Goal: Book appointment/travel/reservation

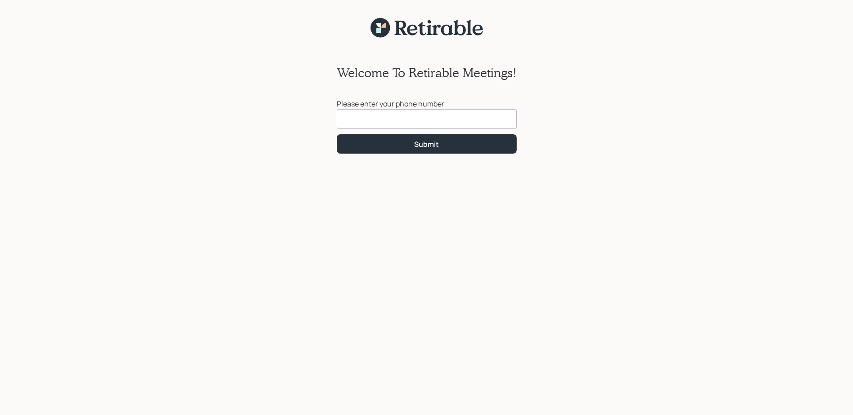
click at [411, 124] on input at bounding box center [427, 119] width 180 height 20
type input "[PHONE_NUMBER]"
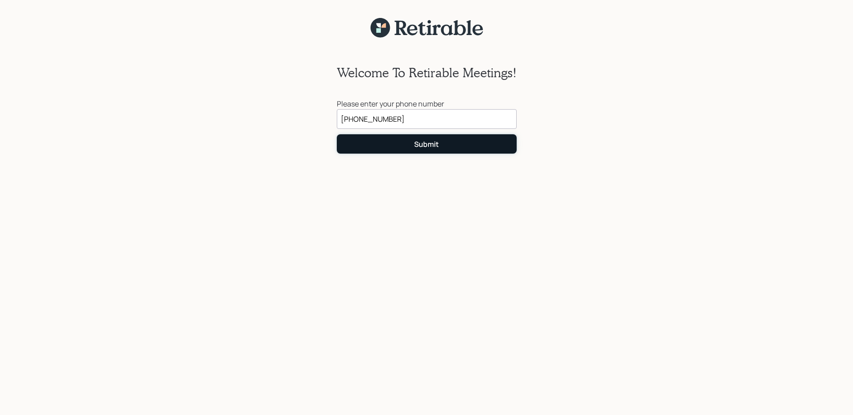
click at [380, 146] on button "Submit" at bounding box center [427, 143] width 180 height 19
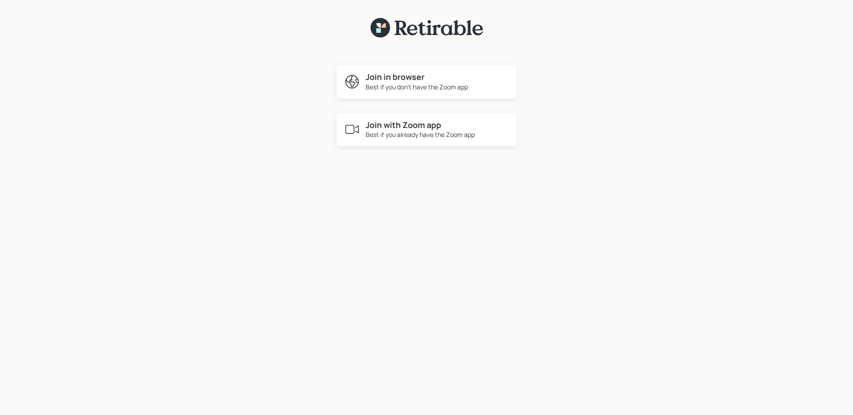
click at [428, 126] on h4 "Join with Zoom app" at bounding box center [419, 125] width 109 height 10
